Goal: Find specific page/section: Find specific page/section

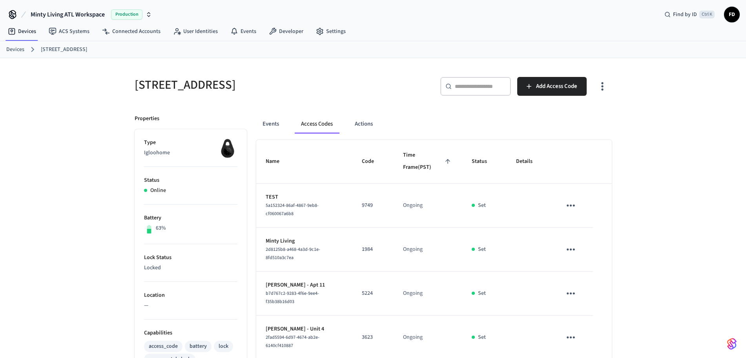
click at [20, 49] on link "Devices" at bounding box center [15, 49] width 18 height 8
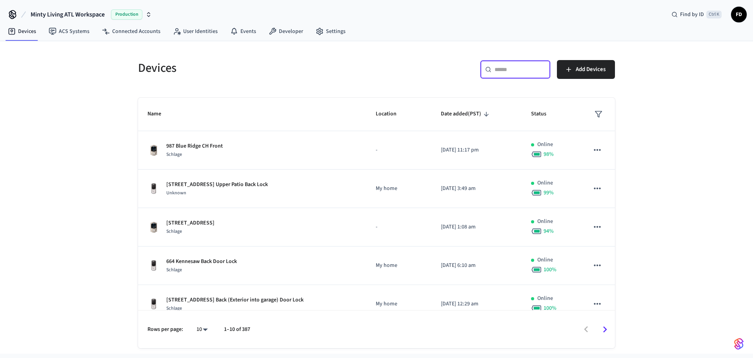
click at [513, 71] on input "text" at bounding box center [520, 70] width 51 height 8
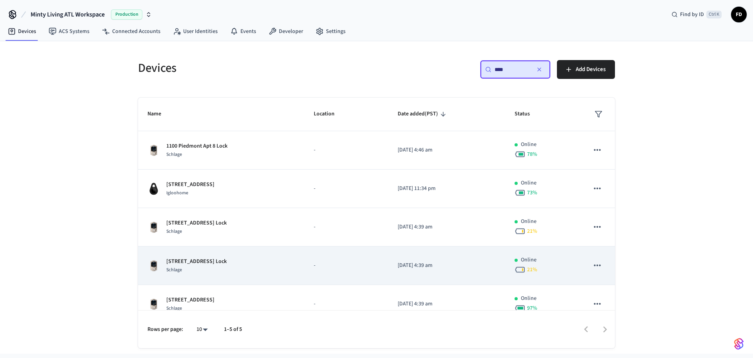
type input "****"
click at [338, 270] on td "-" at bounding box center [346, 265] width 84 height 38
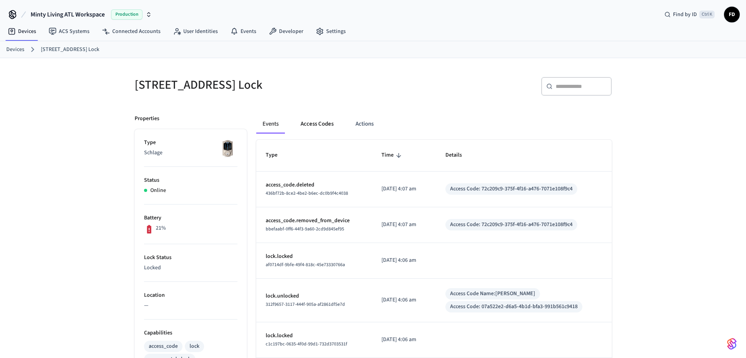
click at [324, 126] on button "Access Codes" at bounding box center [316, 124] width 45 height 19
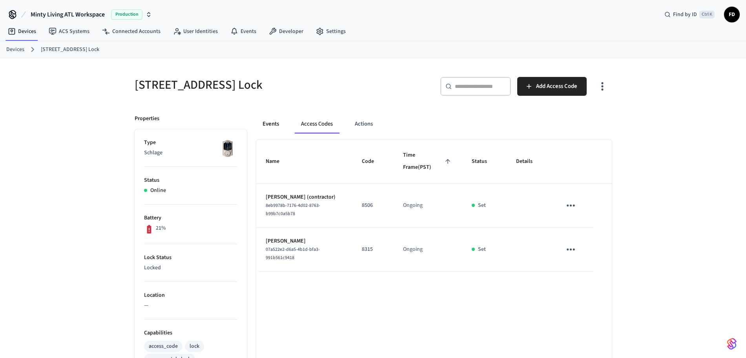
click at [266, 124] on button "Events" at bounding box center [270, 124] width 29 height 19
